Goal: Information Seeking & Learning: Learn about a topic

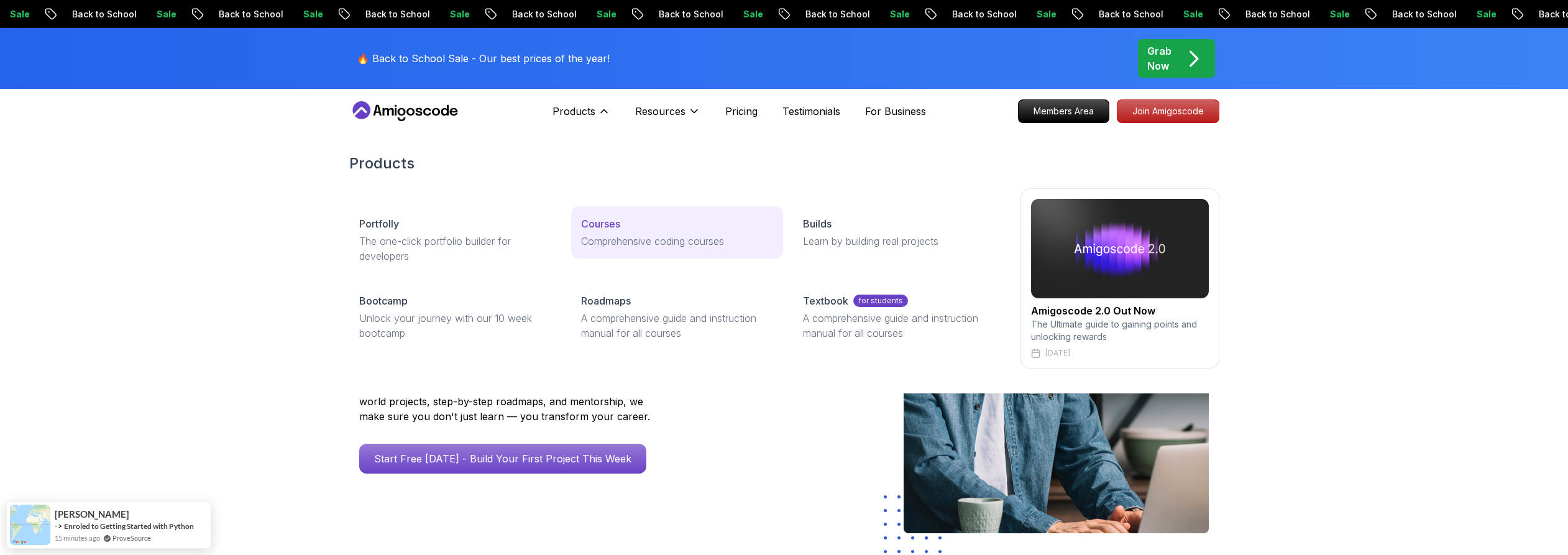
click at [601, 229] on p "Courses" at bounding box center [601, 224] width 39 height 15
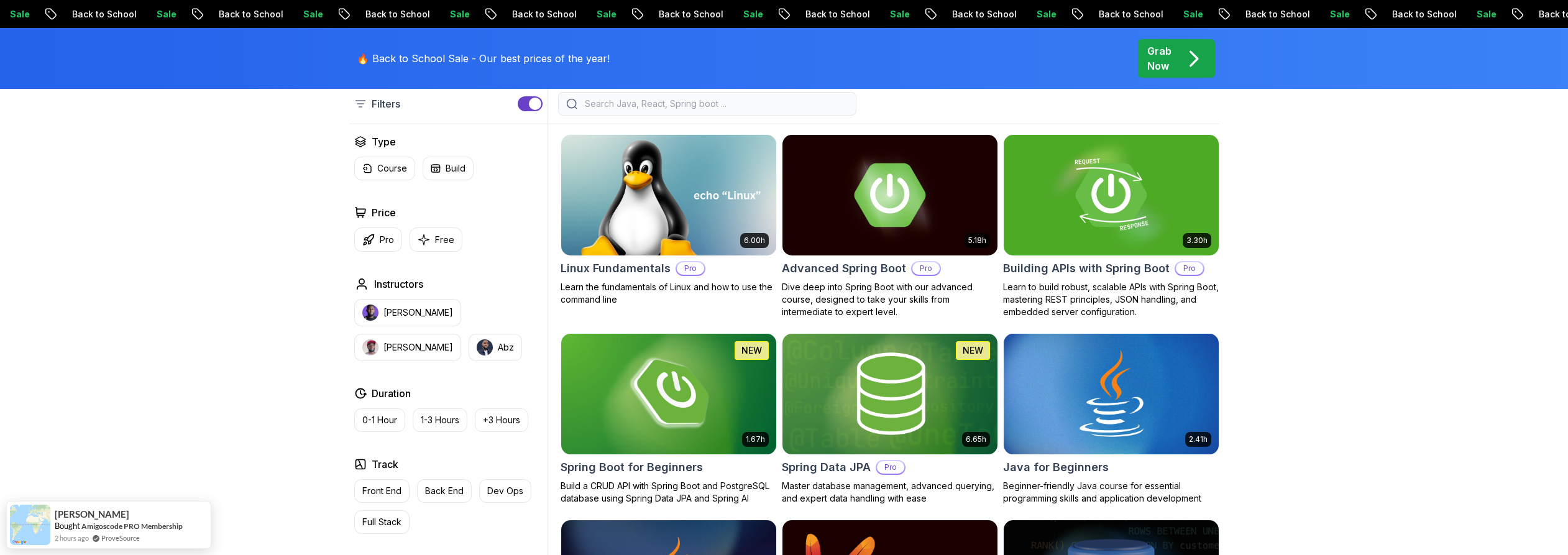
scroll to position [414, 0]
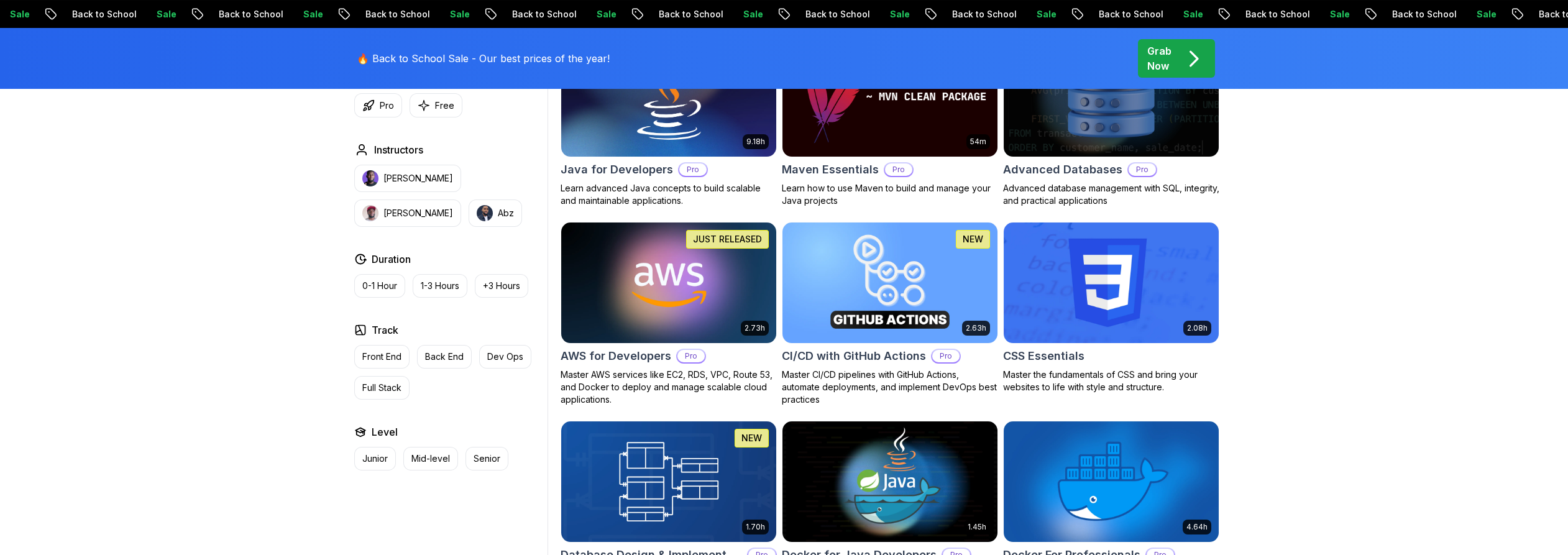
scroll to position [760, 0]
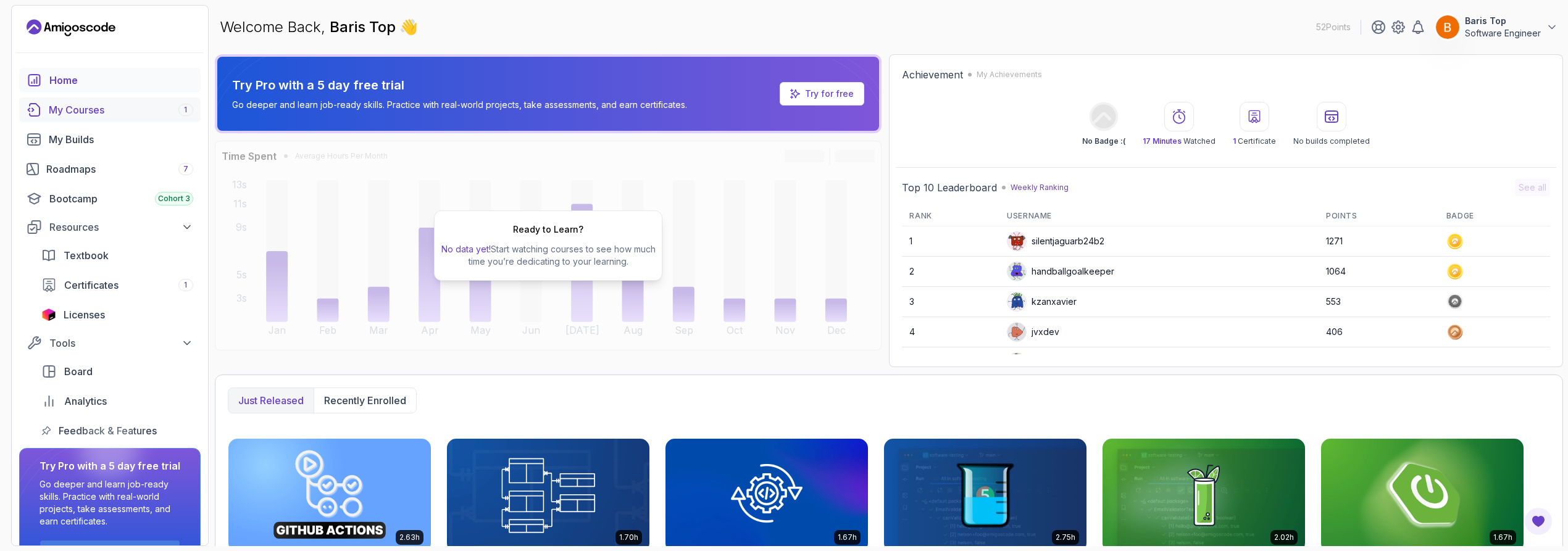
click at [134, 108] on div "My Courses 1" at bounding box center [121, 110] width 144 height 15
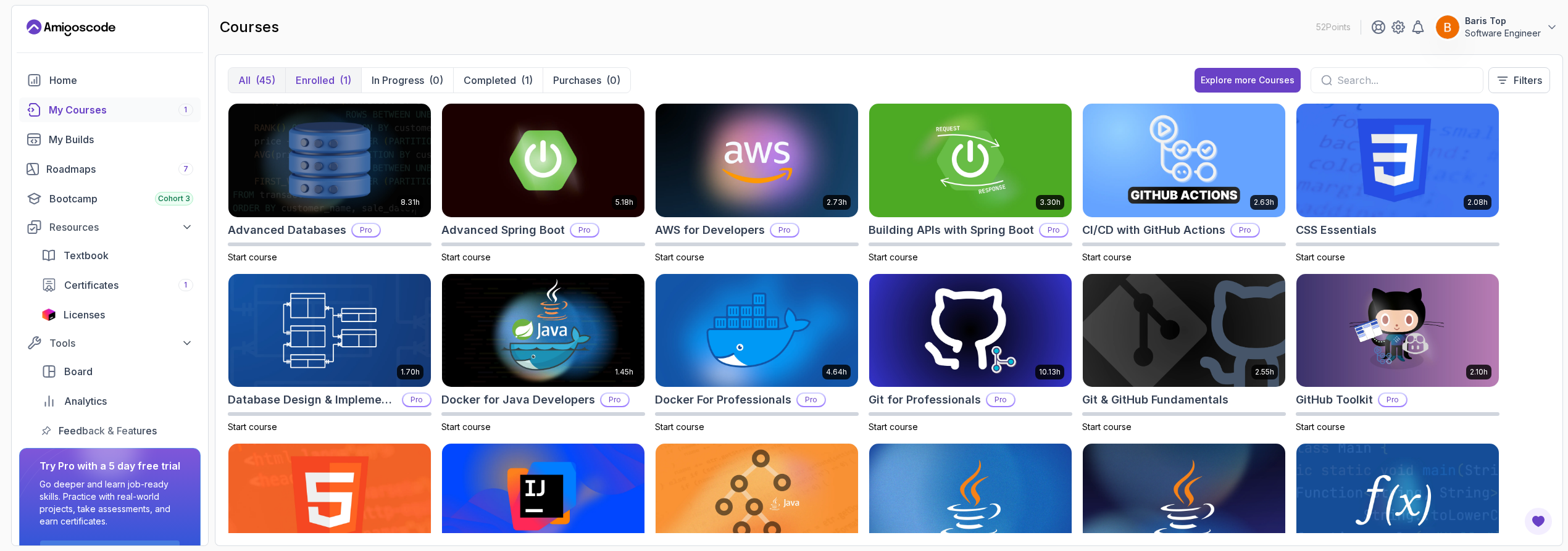
click at [338, 70] on button "Enrolled (1)" at bounding box center [323, 80] width 76 height 25
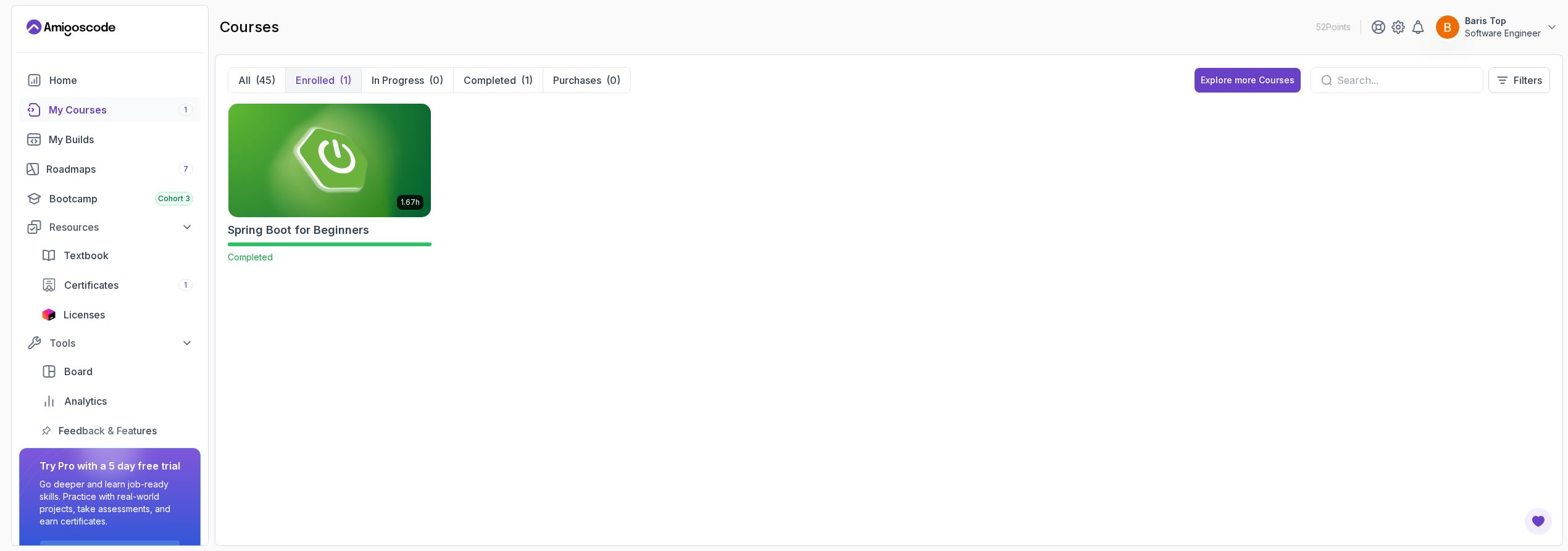
click at [245, 31] on h2 "courses" at bounding box center [250, 27] width 60 height 20
drag, startPoint x: 245, startPoint y: 31, endPoint x: 351, endPoint y: 26, distance: 106.1
click at [351, 26] on div "courses 52 Points Baris Top Software Engineer" at bounding box center [889, 27] width 1349 height 44
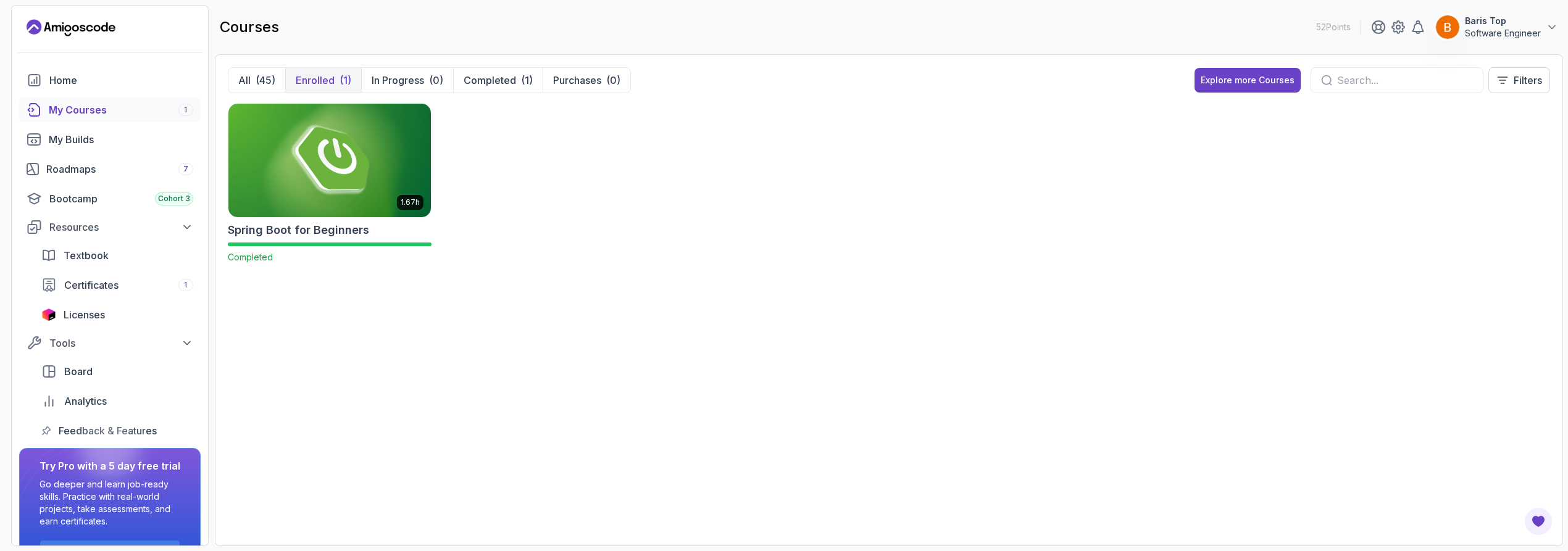
click at [409, 142] on img at bounding box center [329, 160] width 212 height 119
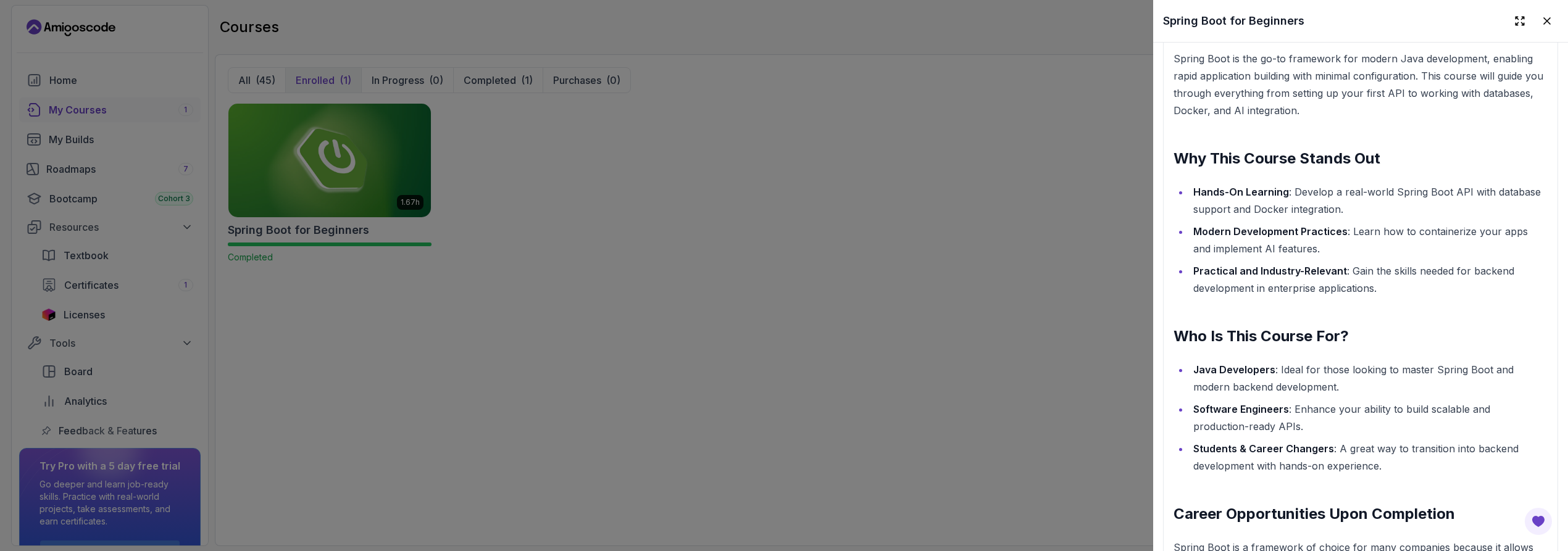
scroll to position [1577, 0]
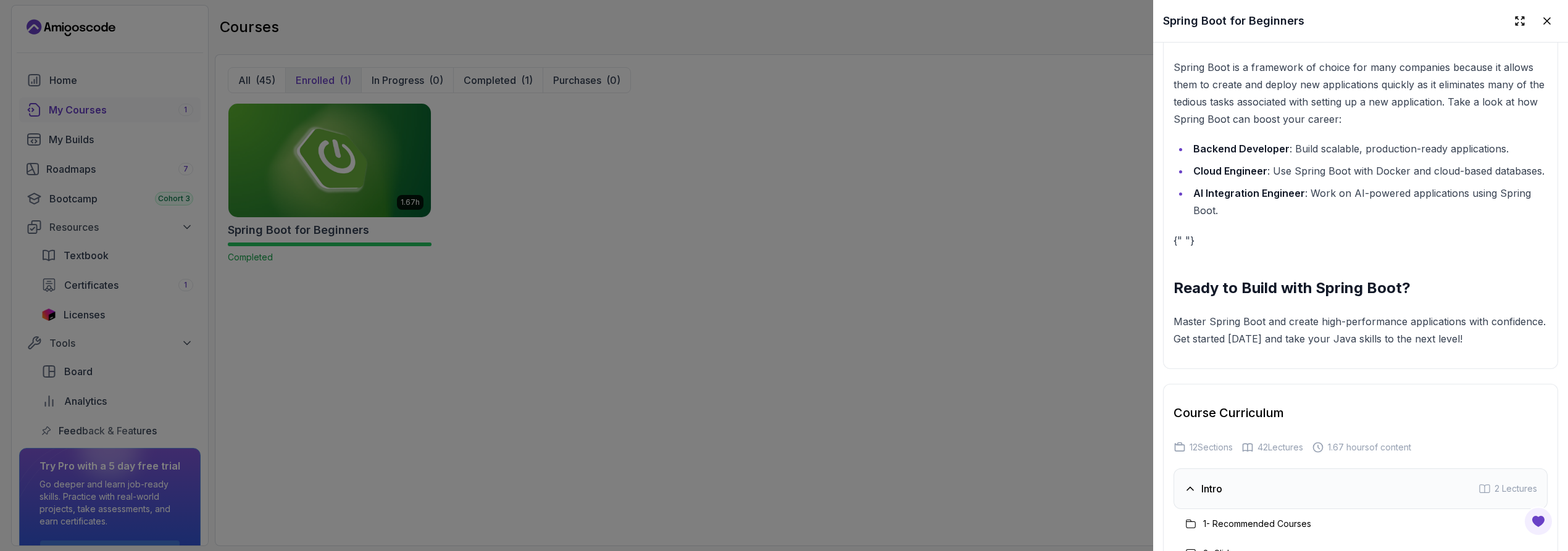
drag, startPoint x: 671, startPoint y: 321, endPoint x: 662, endPoint y: 319, distance: 9.2
click at [668, 321] on div at bounding box center [784, 276] width 1568 height 551
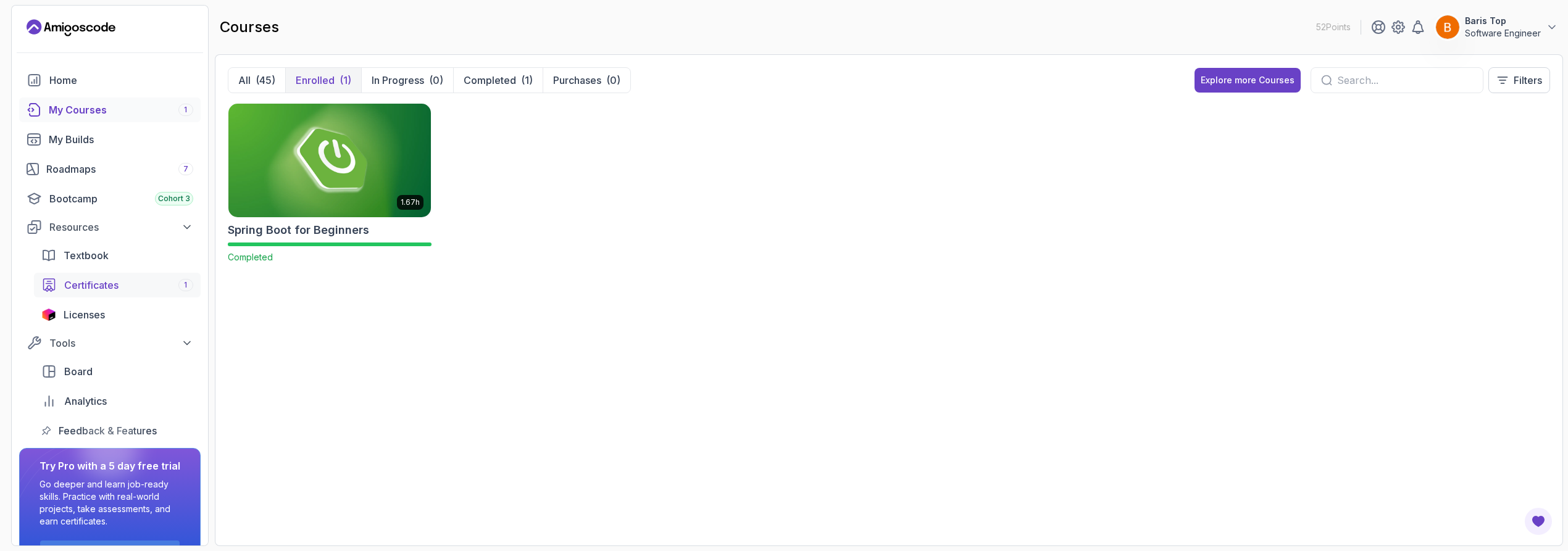
click at [166, 278] on div "Certificates 1" at bounding box center [128, 285] width 129 height 15
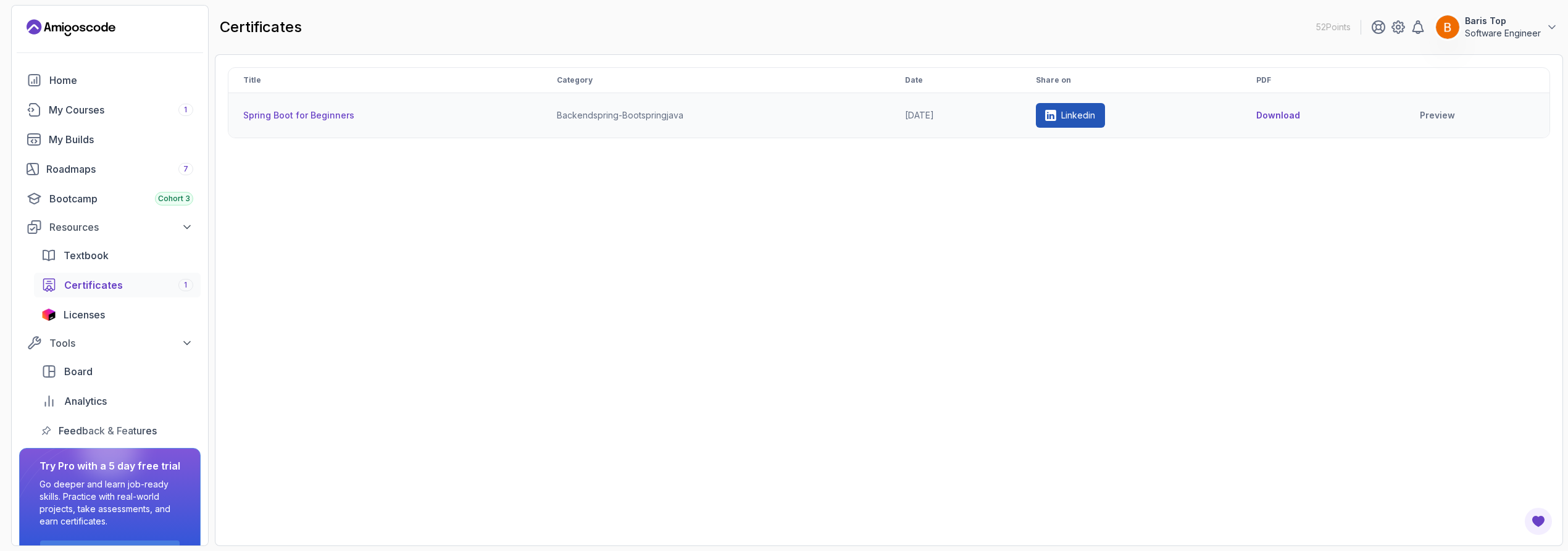
click at [783, 116] on td "backend spring-boot spring java" at bounding box center [716, 115] width 349 height 45
click at [1293, 113] on button "Download" at bounding box center [1278, 115] width 44 height 12
copy th "Spring Boot"
click at [284, 29] on h2 "certificates" at bounding box center [261, 27] width 82 height 20
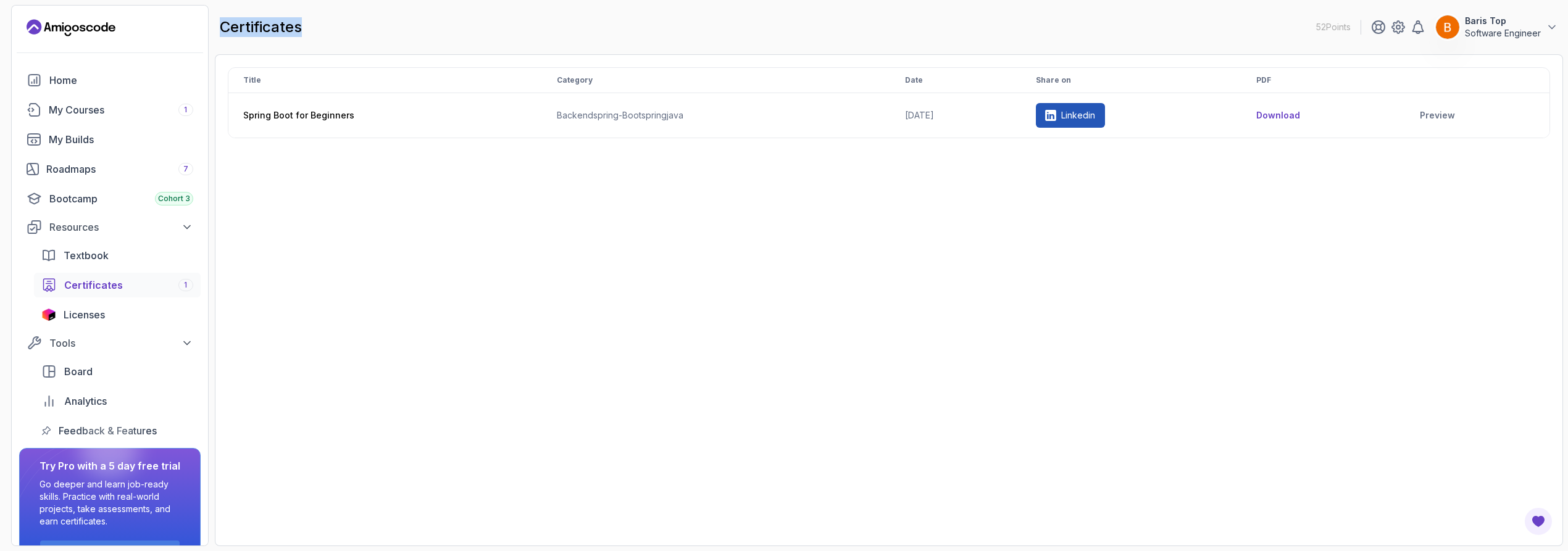
drag, startPoint x: 284, startPoint y: 29, endPoint x: 433, endPoint y: 17, distance: 149.5
click at [433, 17] on div "certificates 52 Points Baris Top Software Engineer" at bounding box center [889, 27] width 1349 height 44
click at [420, 20] on div "certificates 52 Points Baris Top Software Engineer" at bounding box center [889, 27] width 1349 height 44
click at [162, 171] on div "Roadmaps 7" at bounding box center [120, 169] width 147 height 15
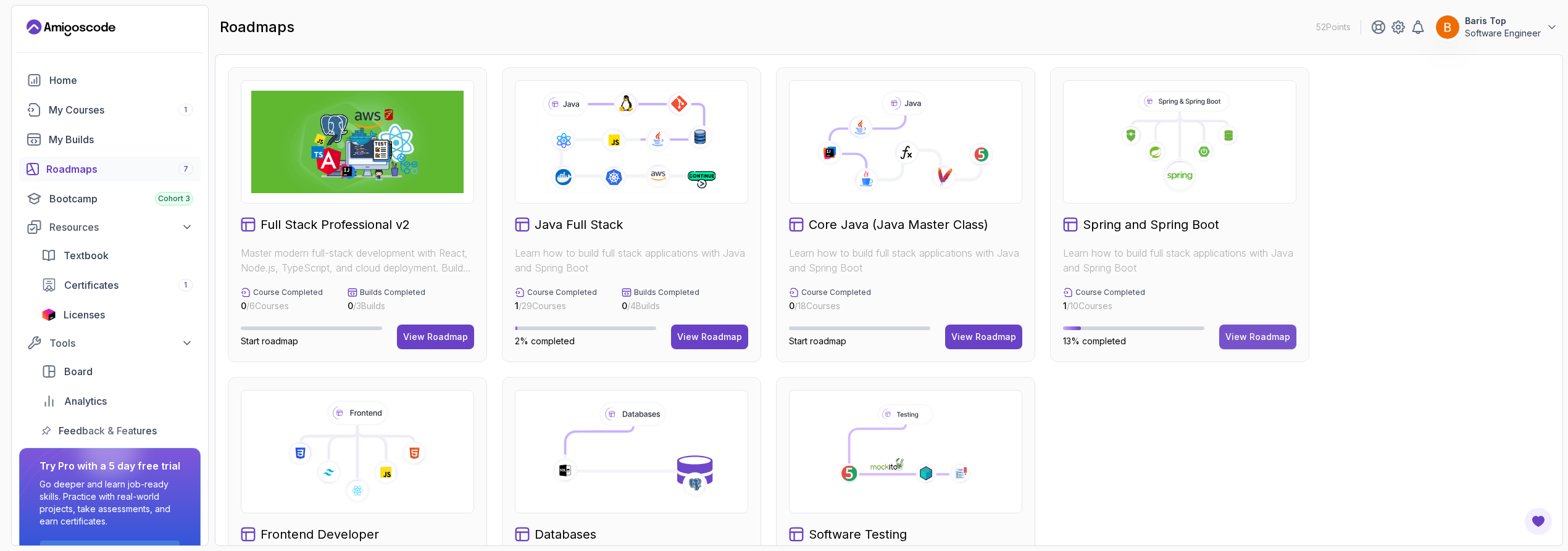
click at [1260, 333] on div "View Roadmap" at bounding box center [1258, 337] width 65 height 12
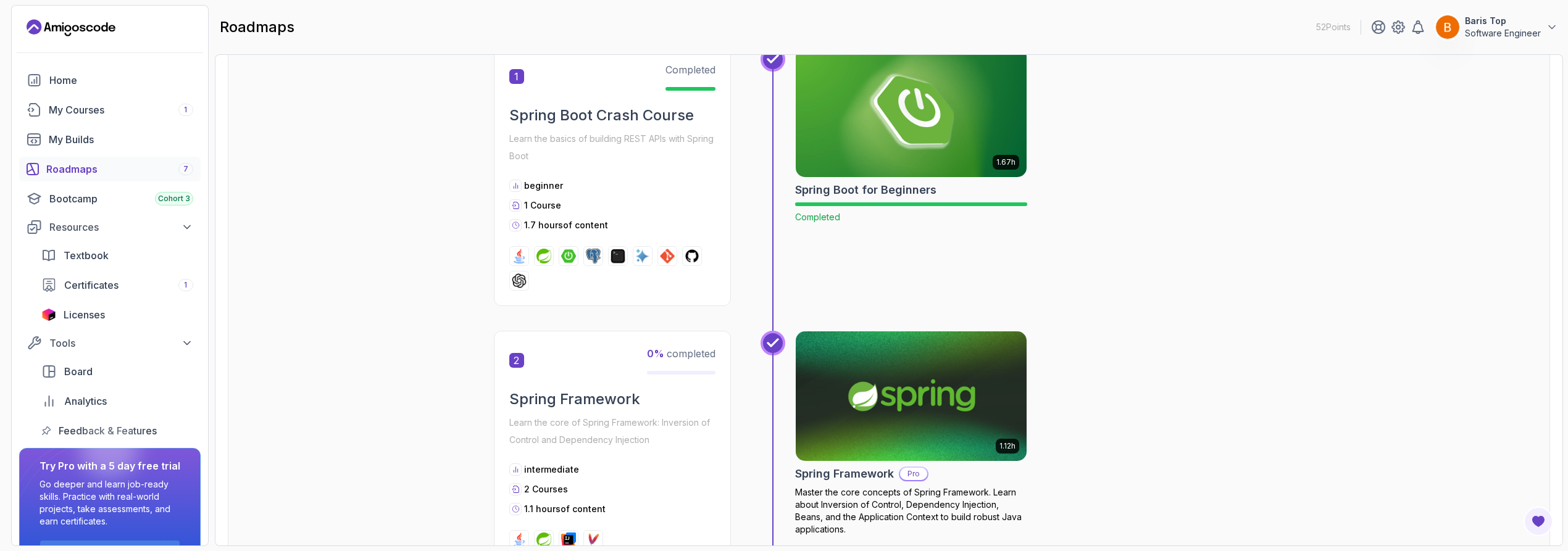
scroll to position [411, 0]
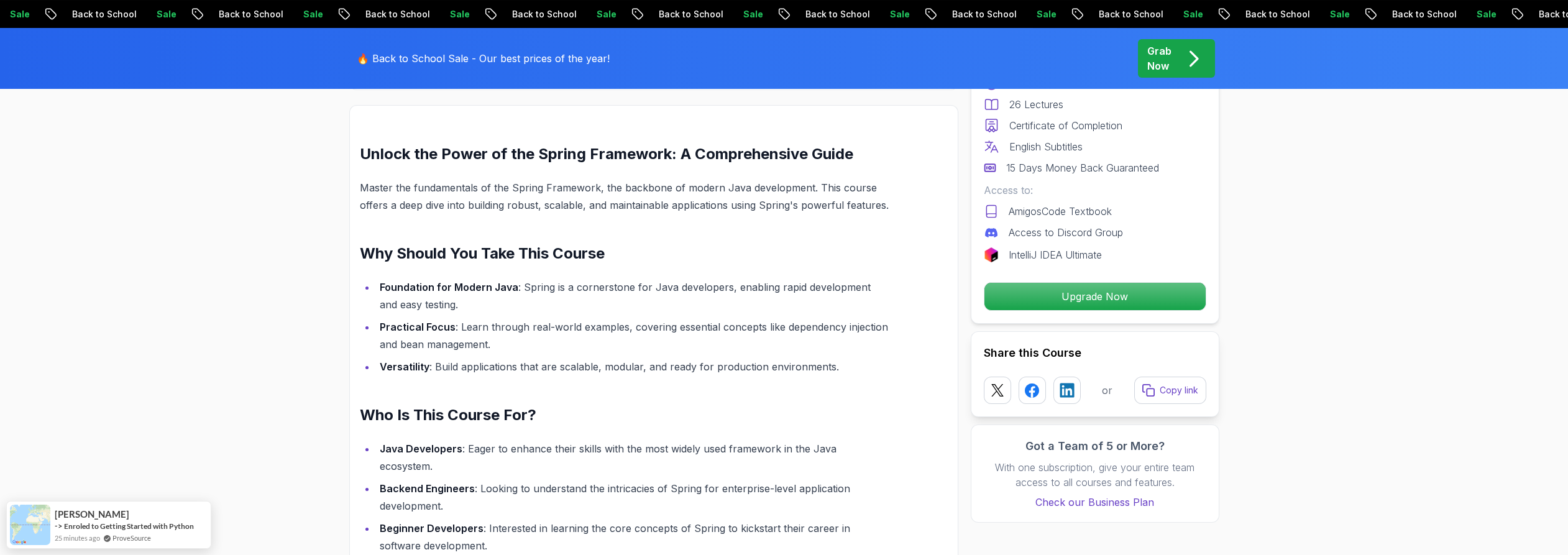
scroll to position [898, 0]
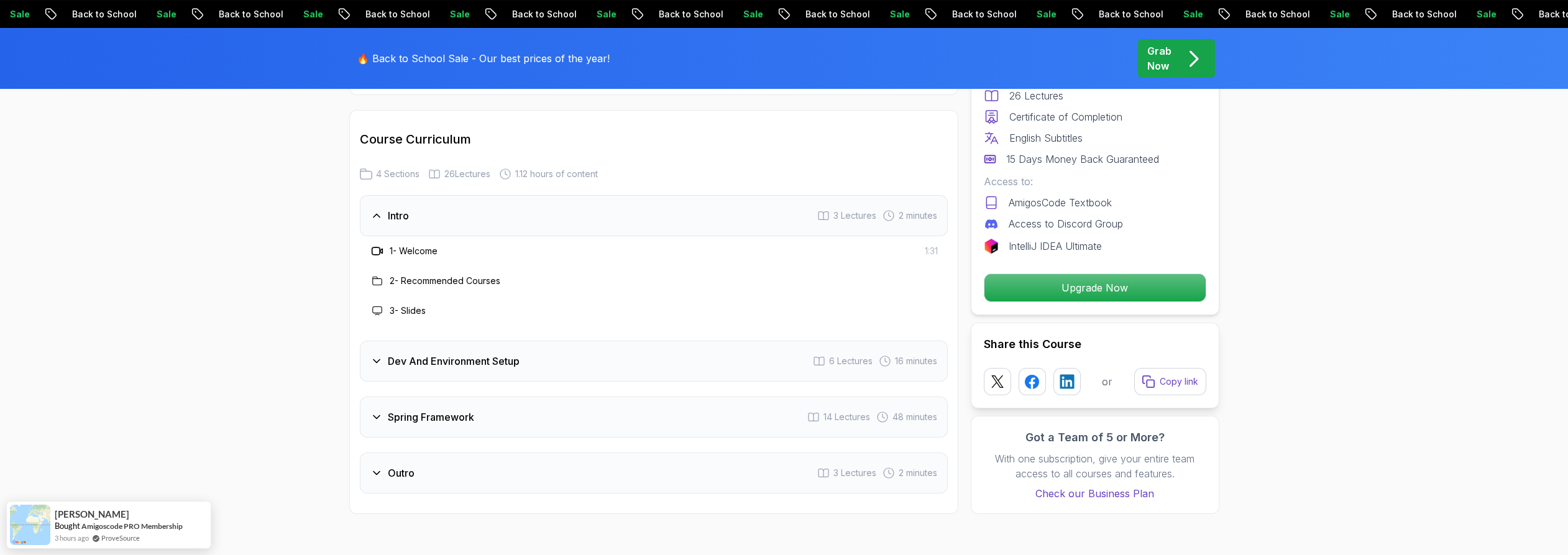
scroll to position [1657, 0]
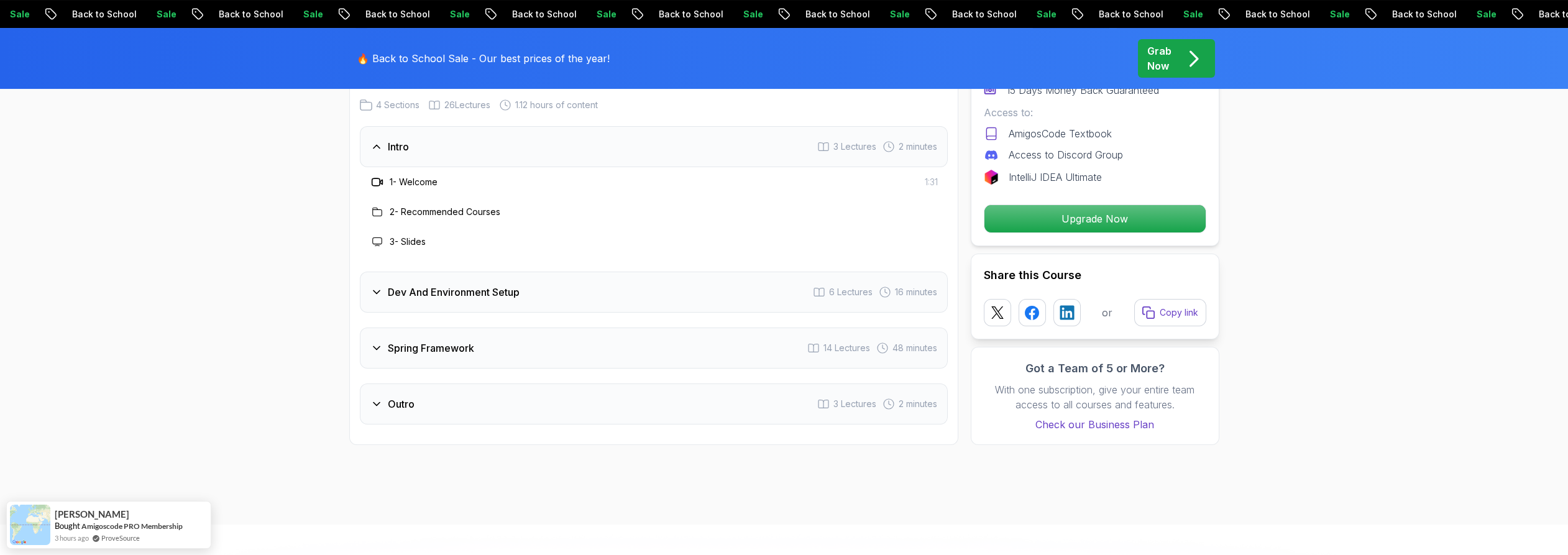
click at [381, 342] on icon at bounding box center [377, 348] width 12 height 12
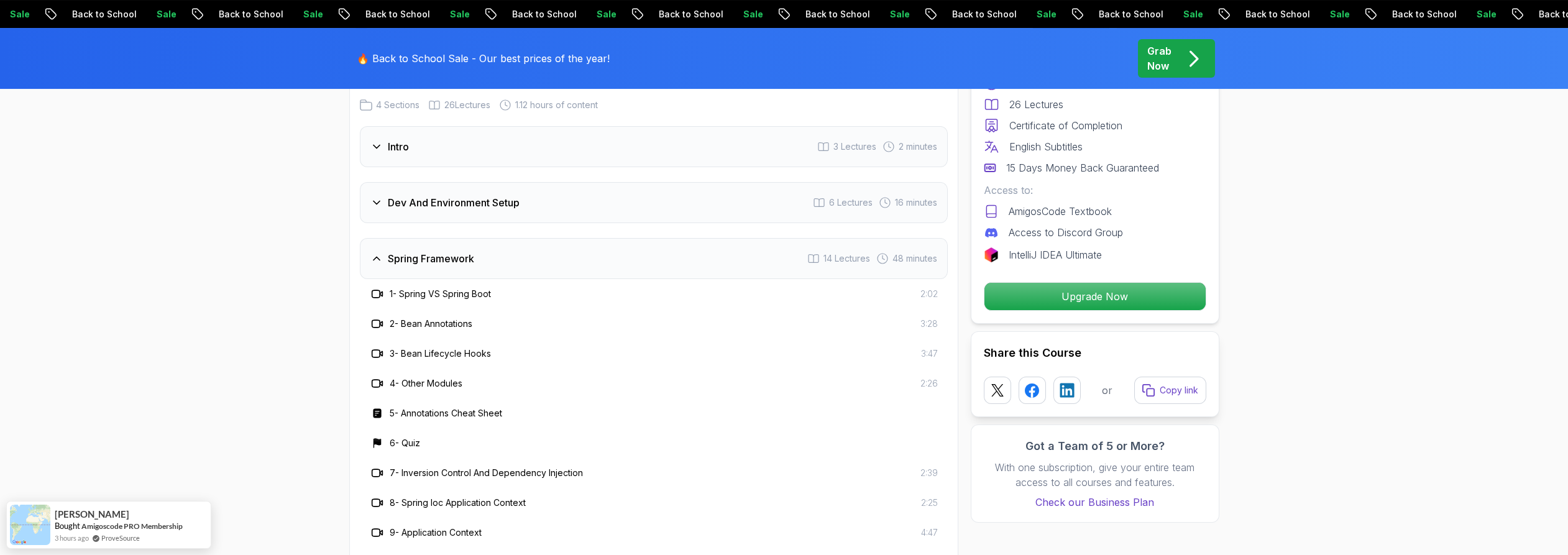
scroll to position [1795, 0]
